Goal: Information Seeking & Learning: Learn about a topic

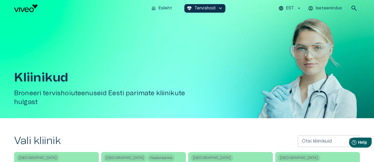
click at [301, 138] on div "Otsi kliinikuid Otsi kliinikuid" at bounding box center [329, 141] width 62 height 12
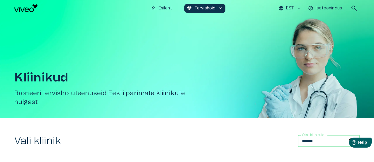
type input "******"
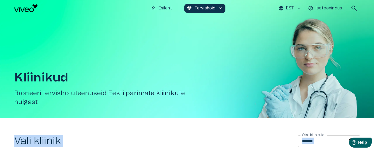
drag, startPoint x: 374, startPoint y: 116, endPoint x: 367, endPoint y: 121, distance: 8.3
click at [367, 121] on div "home Esileht [MEDICAL_DATA]_heart Tervishoid keyboard_arrow_down EST Iseteenind…" at bounding box center [187, 81] width 374 height 162
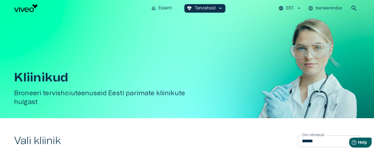
click at [154, 7] on span "home" at bounding box center [153, 8] width 5 height 5
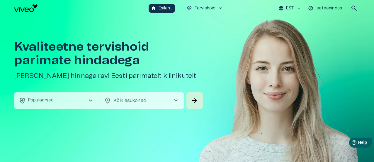
click at [90, 99] on span "chevron_right" at bounding box center [90, 100] width 7 height 7
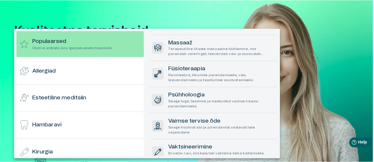
scroll to position [73, 0]
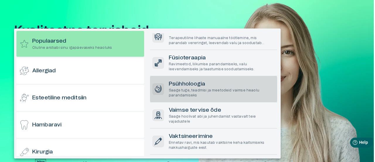
click at [194, 88] on p "Saage tuge, teadmisi ja meetodeid vaimse heaolu parandamiseks" at bounding box center [222, 93] width 106 height 10
